Goal: Find specific page/section: Find specific page/section

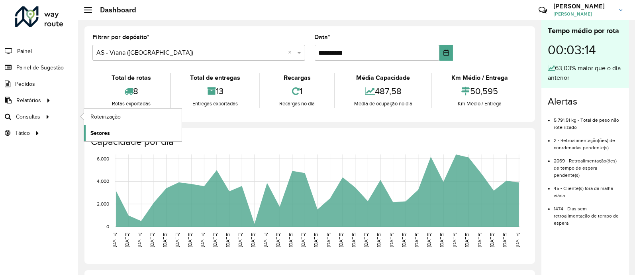
click at [112, 137] on link "Setores" at bounding box center [133, 133] width 98 height 16
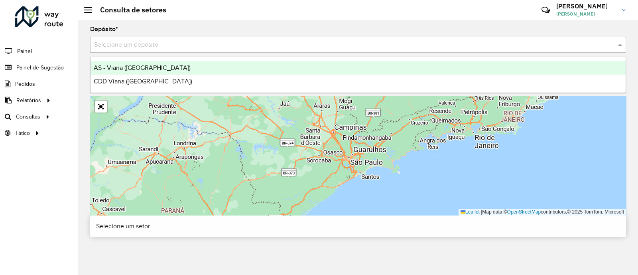
click at [114, 45] on input "text" at bounding box center [350, 45] width 512 height 10
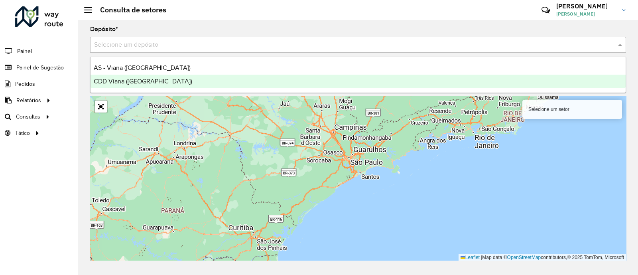
click at [147, 78] on span "CDD Viana ([GEOGRAPHIC_DATA])" at bounding box center [143, 81] width 98 height 7
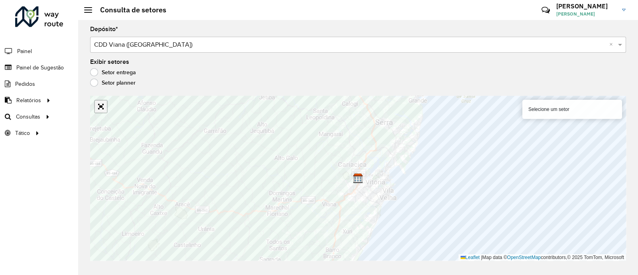
click at [99, 109] on link "Abrir mapa em tela cheia" at bounding box center [101, 106] width 12 height 12
